Goal: Task Accomplishment & Management: Complete application form

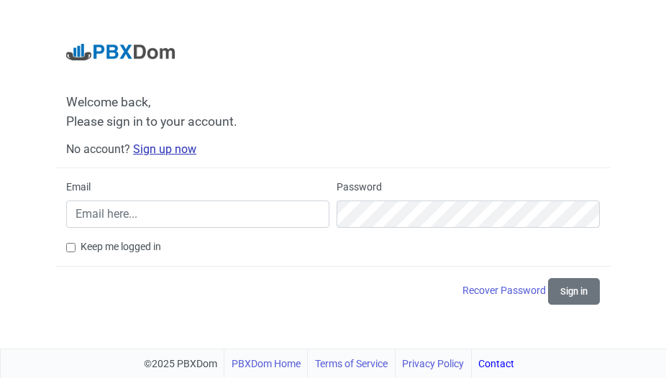
click at [165, 152] on link "Sign up now" at bounding box center [164, 149] width 63 height 14
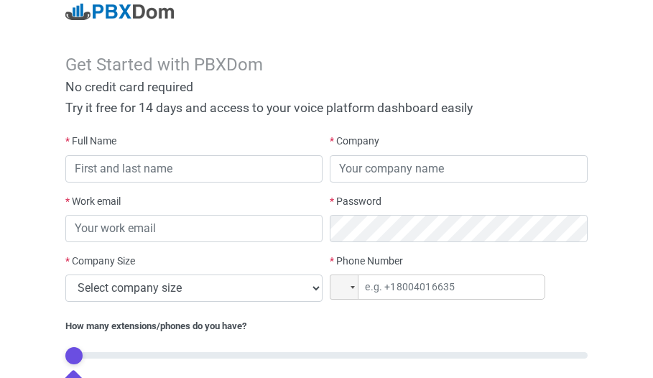
scroll to position [3, 0]
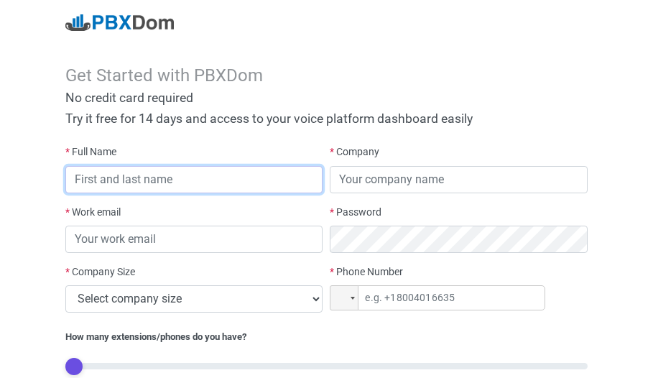
click at [106, 185] on input "text" at bounding box center [194, 179] width 258 height 27
type input "muzehe [PERSON_NAME]"
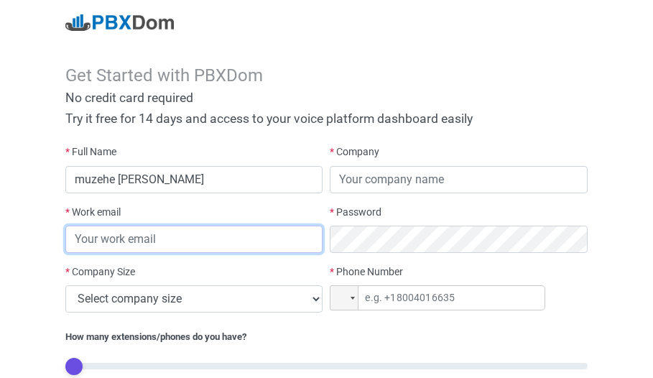
click at [88, 240] on input "email" at bounding box center [194, 239] width 258 height 27
type input "[EMAIL_ADDRESS][DOMAIN_NAME]"
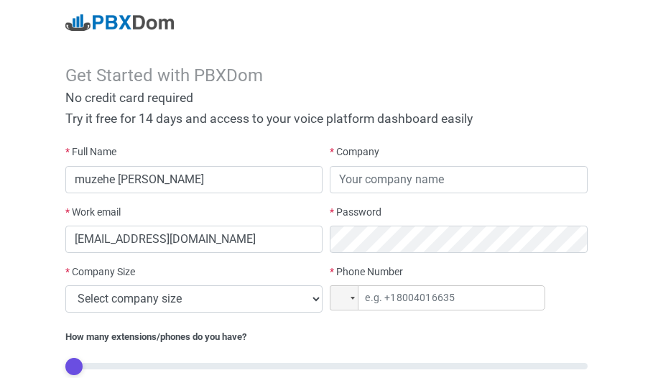
click at [367, 157] on label "* Company" at bounding box center [355, 151] width 50 height 15
click at [364, 153] on label "* Company" at bounding box center [355, 151] width 50 height 15
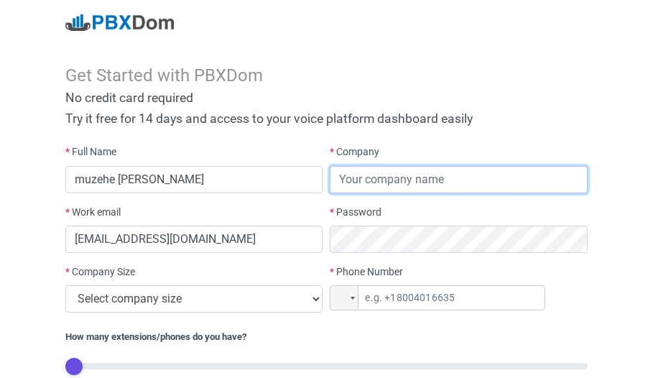
click at [370, 175] on input "text" at bounding box center [459, 179] width 258 height 27
type input "syscom"
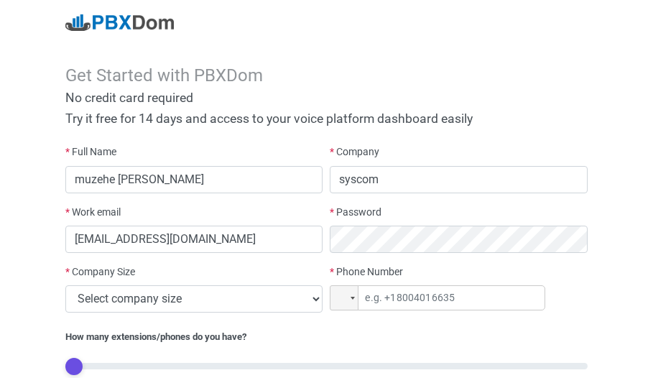
click at [228, 259] on div "* Work email [EMAIL_ADDRESS][DOMAIN_NAME]" at bounding box center [194, 235] width 265 height 60
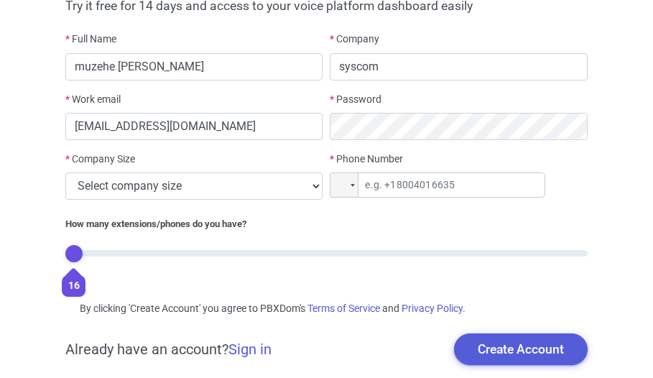
scroll to position [150, 0]
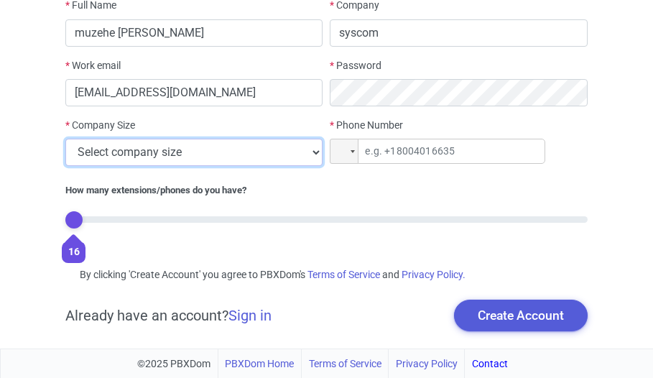
click at [65, 139] on select "Select company size 1 - 9 employees 10 - 49 employees 50 - 199 employees 200 - …" at bounding box center [194, 152] width 258 height 27
select select "4"
click option "200 - 499 employees" at bounding box center [0, 0] width 0 height 0
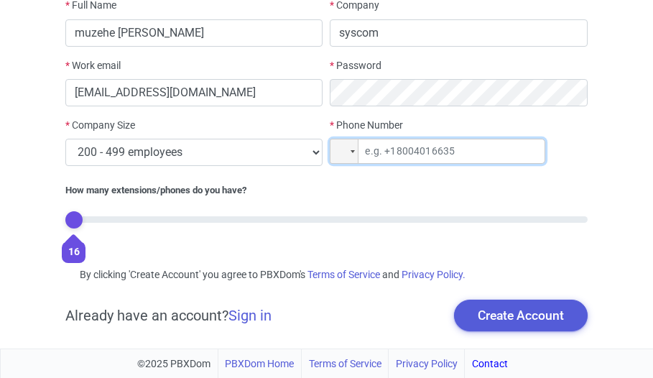
click at [380, 155] on input "tel" at bounding box center [438, 151] width 216 height 25
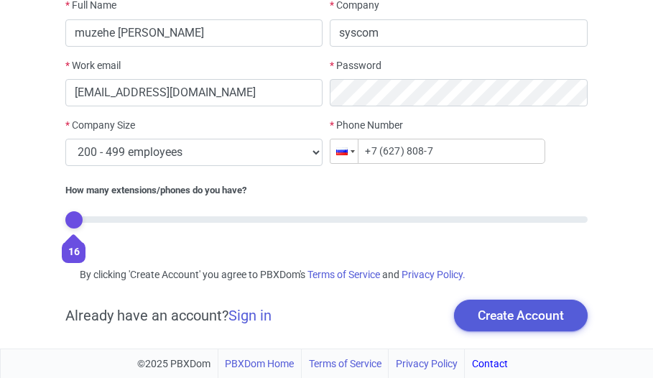
click at [353, 153] on div at bounding box center [344, 151] width 27 height 24
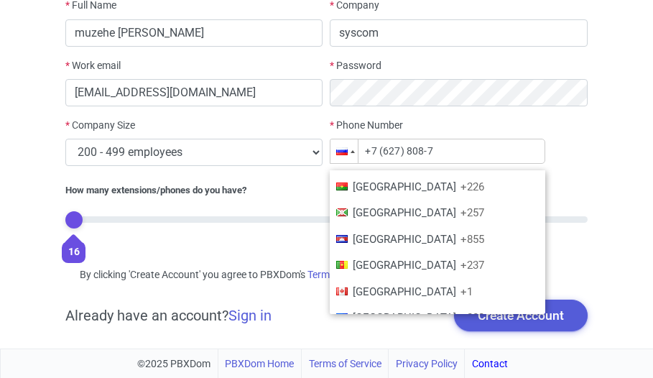
scroll to position [699, 0]
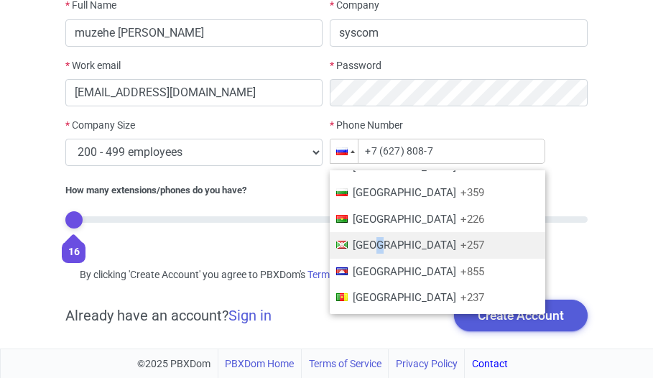
click at [379, 249] on span "[GEOGRAPHIC_DATA]" at bounding box center [405, 245] width 104 height 13
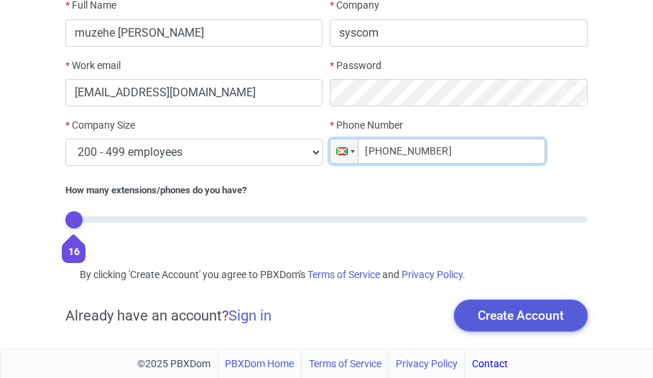
click at [395, 150] on input "[PHONE_NUMBER]" at bounding box center [438, 151] width 216 height 25
click at [423, 152] on input "[PHONE_NUMBER]" at bounding box center [438, 151] width 216 height 25
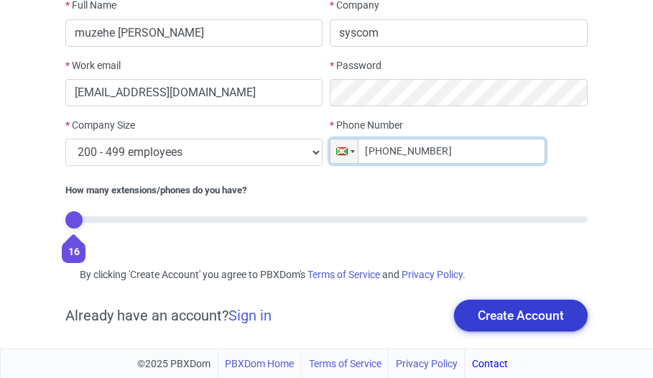
type input "[PHONE_NUMBER]"
click at [492, 316] on button "Create Account" at bounding box center [521, 316] width 134 height 32
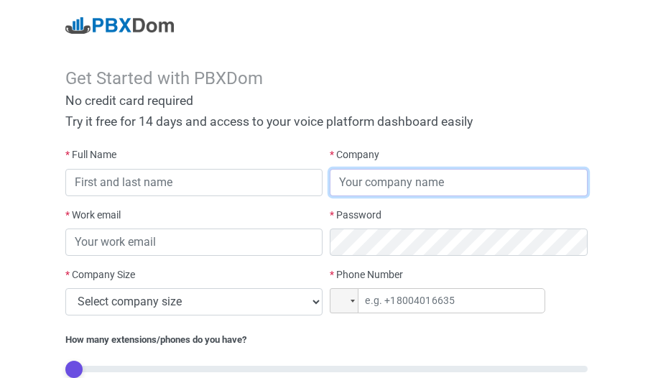
click at [347, 174] on input "text" at bounding box center [459, 182] width 258 height 27
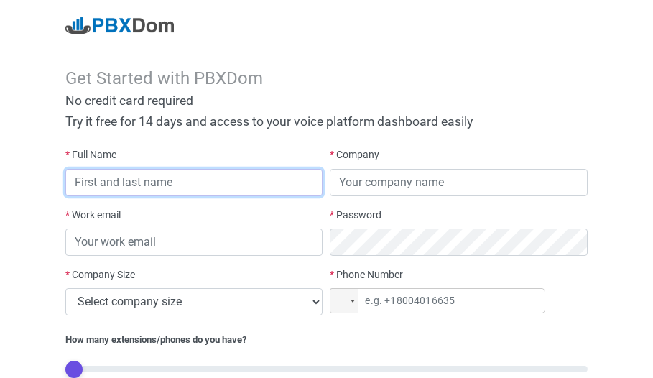
click at [111, 173] on input "text" at bounding box center [194, 182] width 258 height 27
type input "muzehe [PERSON_NAME]"
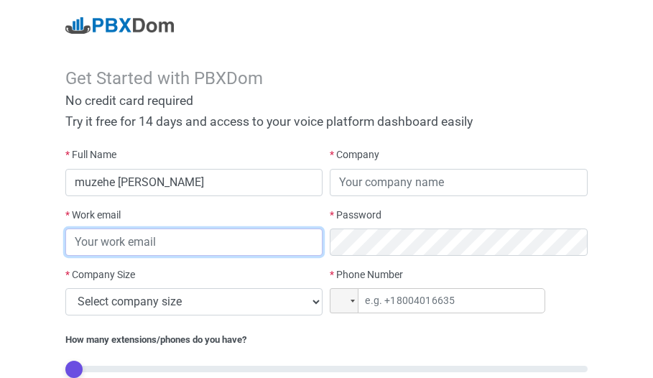
click at [105, 242] on input "email" at bounding box center [194, 242] width 258 height 27
type input "[EMAIL_ADDRESS][DOMAIN_NAME]"
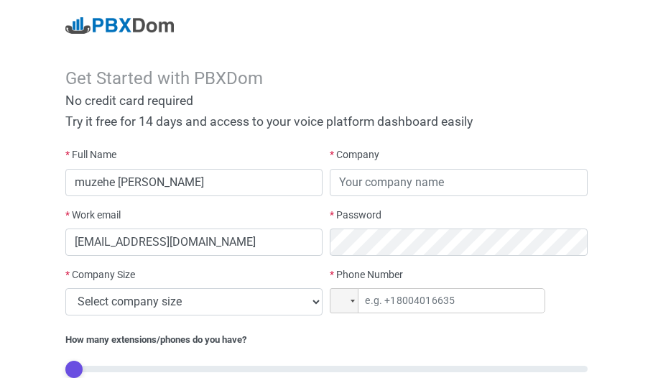
click at [359, 153] on label "* Company" at bounding box center [355, 154] width 50 height 15
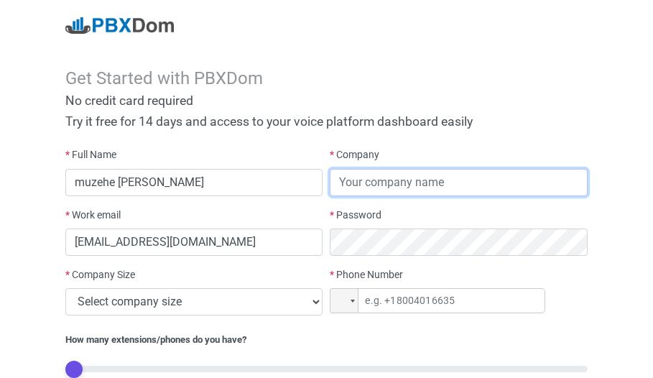
click at [349, 185] on input "text" at bounding box center [459, 182] width 258 height 27
type input "syscom"
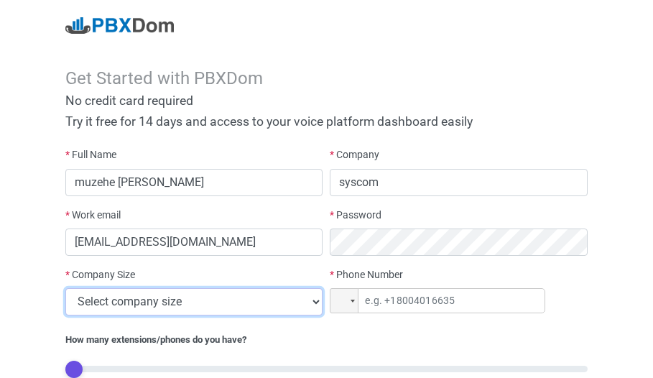
click at [65, 288] on select "Select company size 1 - 9 employees 10 - 49 employees 50 - 199 employees 200 - …" at bounding box center [194, 301] width 258 height 27
select select "4"
click option "200 - 499 employees" at bounding box center [0, 0] width 0 height 0
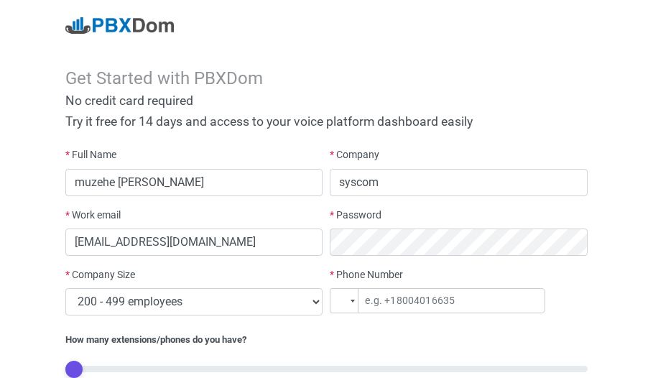
click at [353, 301] on div at bounding box center [353, 301] width 4 height 3
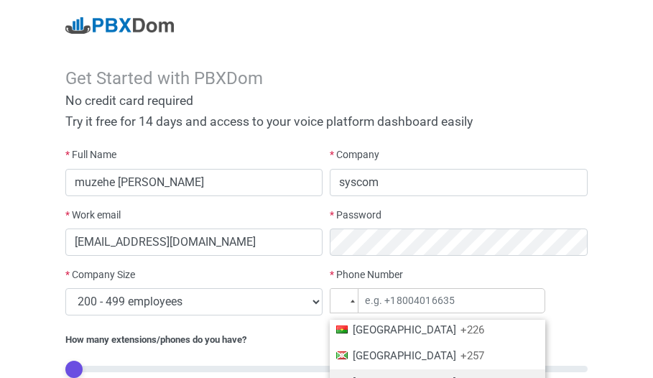
scroll to position [699, 0]
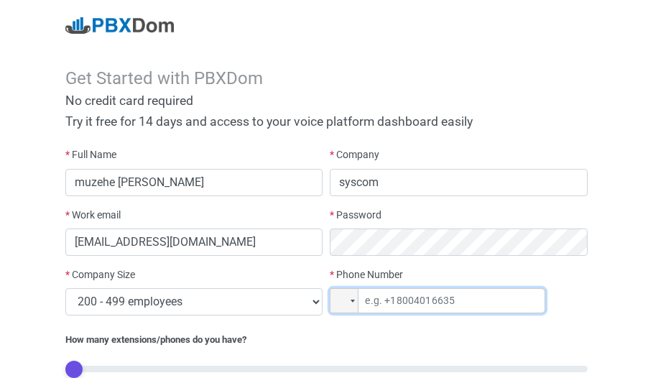
click at [410, 313] on input "tel" at bounding box center [438, 300] width 216 height 25
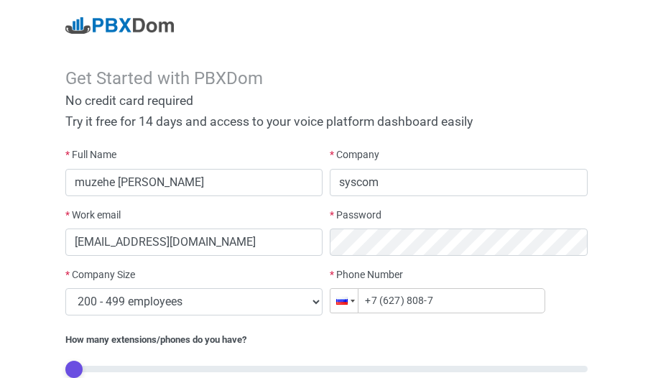
click at [350, 298] on div at bounding box center [344, 301] width 27 height 24
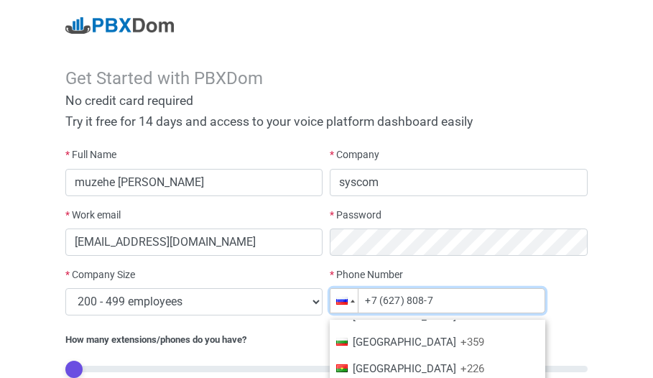
click at [463, 298] on input "+7 (627) 808-7" at bounding box center [438, 300] width 216 height 25
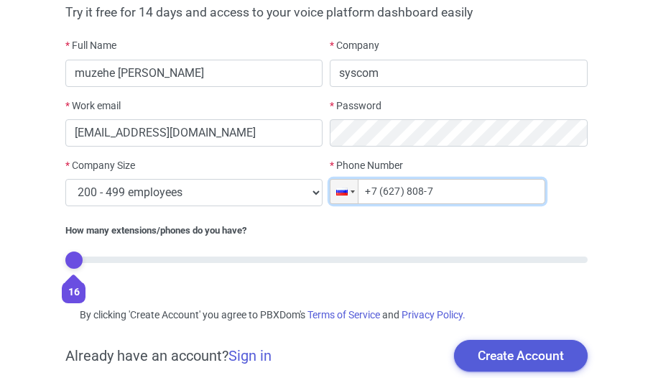
scroll to position [150, 0]
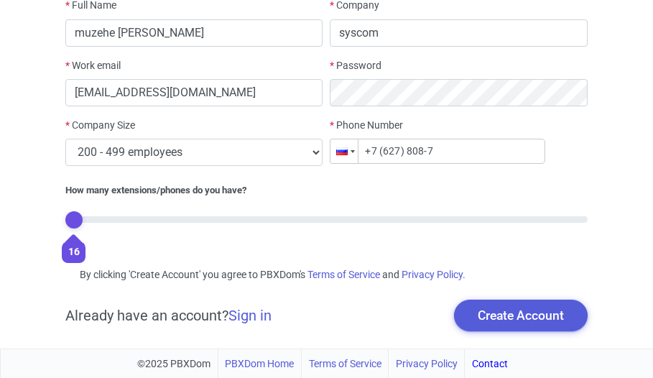
click at [349, 154] on div at bounding box center [344, 151] width 27 height 24
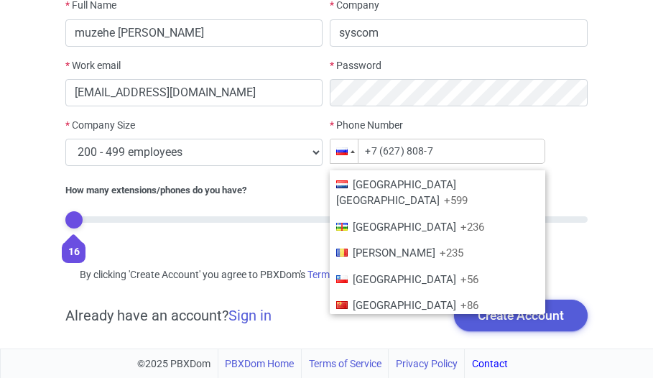
scroll to position [745, 0]
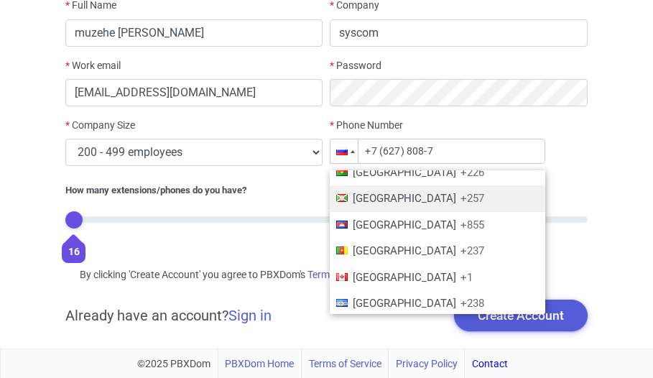
click at [370, 200] on span "[GEOGRAPHIC_DATA]" at bounding box center [405, 198] width 104 height 13
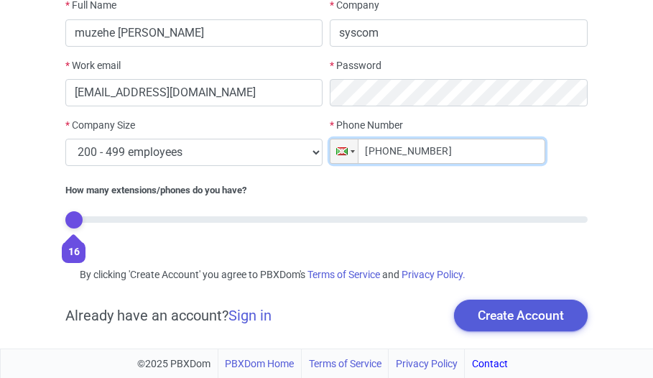
click at [390, 152] on input "[PHONE_NUMBER]" at bounding box center [438, 151] width 216 height 25
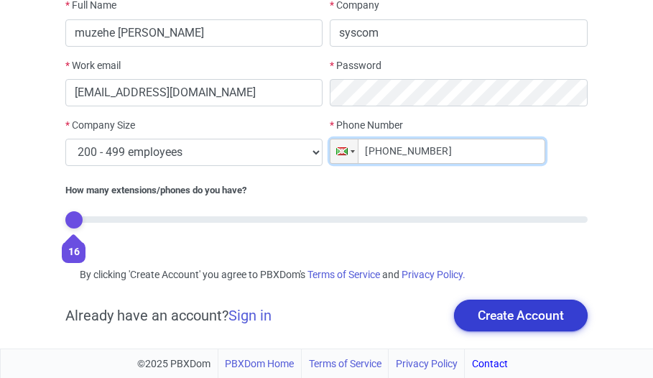
type input "[PHONE_NUMBER]"
click at [510, 313] on button "Create Account" at bounding box center [521, 316] width 134 height 32
